Goal: Navigation & Orientation: Go to known website

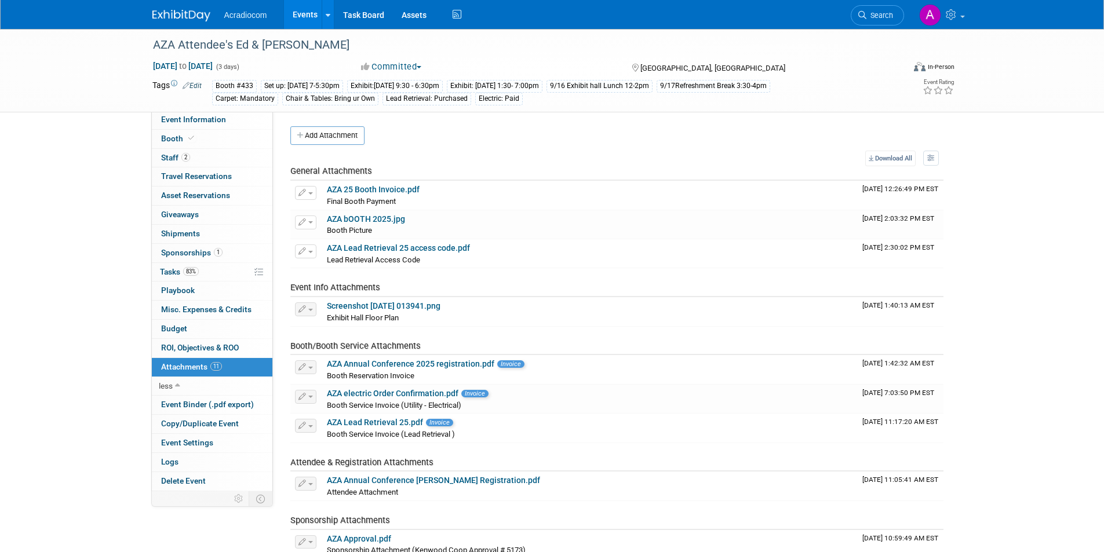
click at [192, 16] on img at bounding box center [181, 16] width 58 height 12
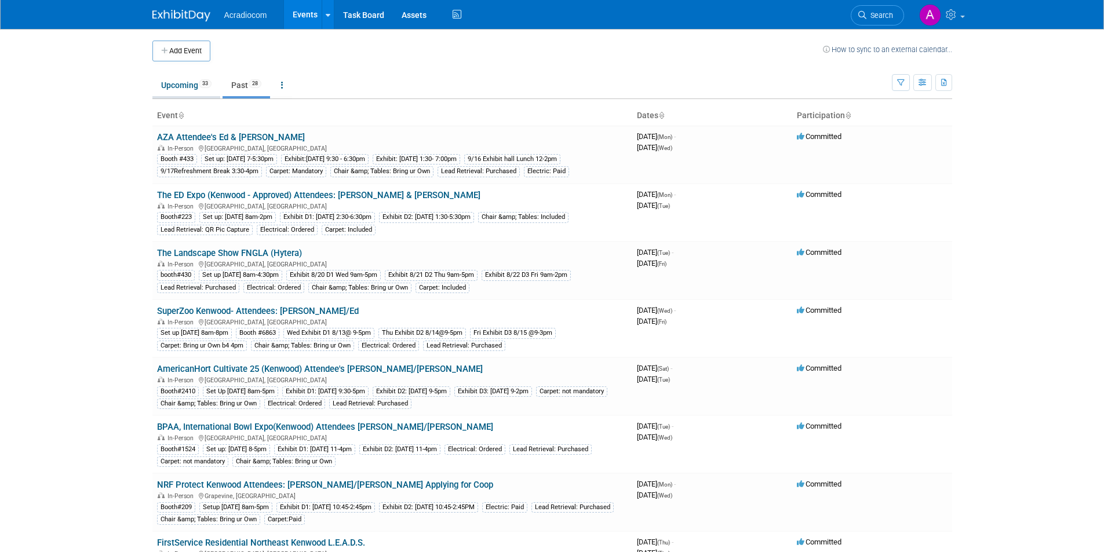
click at [161, 86] on link "Upcoming 33" at bounding box center [186, 85] width 68 height 22
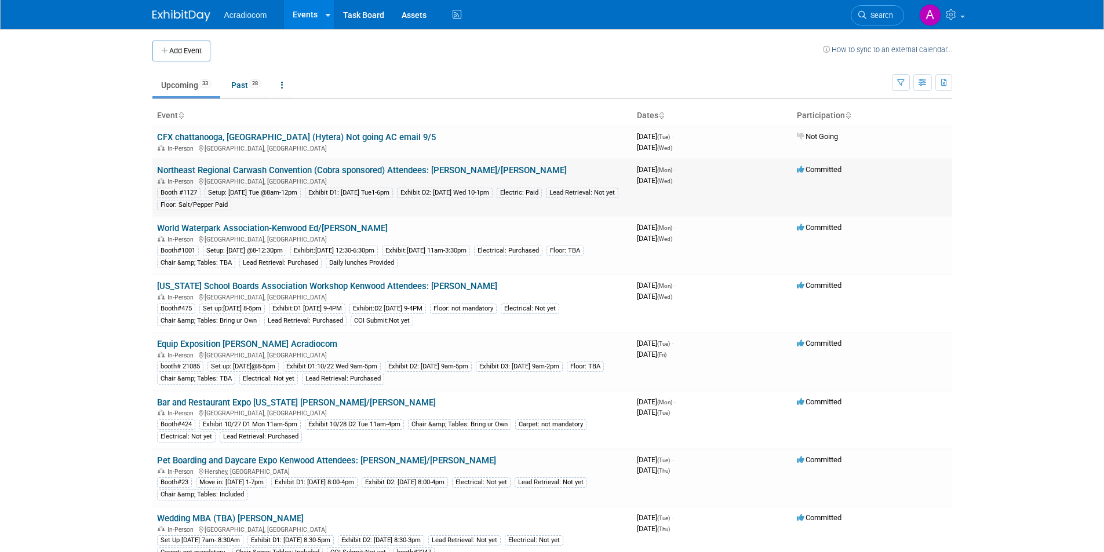
click at [254, 166] on link "Northeast Regional Carwash Convention (Cobra sponsored) Attendees: [PERSON_NAME…" at bounding box center [362, 170] width 410 height 10
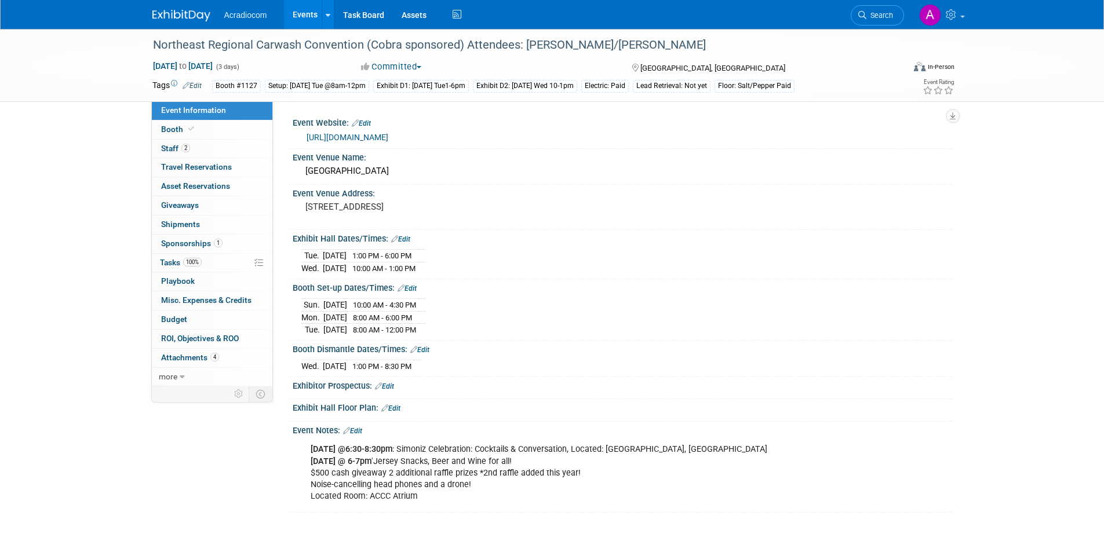
click at [356, 140] on link "[URL][DOMAIN_NAME]" at bounding box center [348, 137] width 82 height 9
